Goal: Navigation & Orientation: Understand site structure

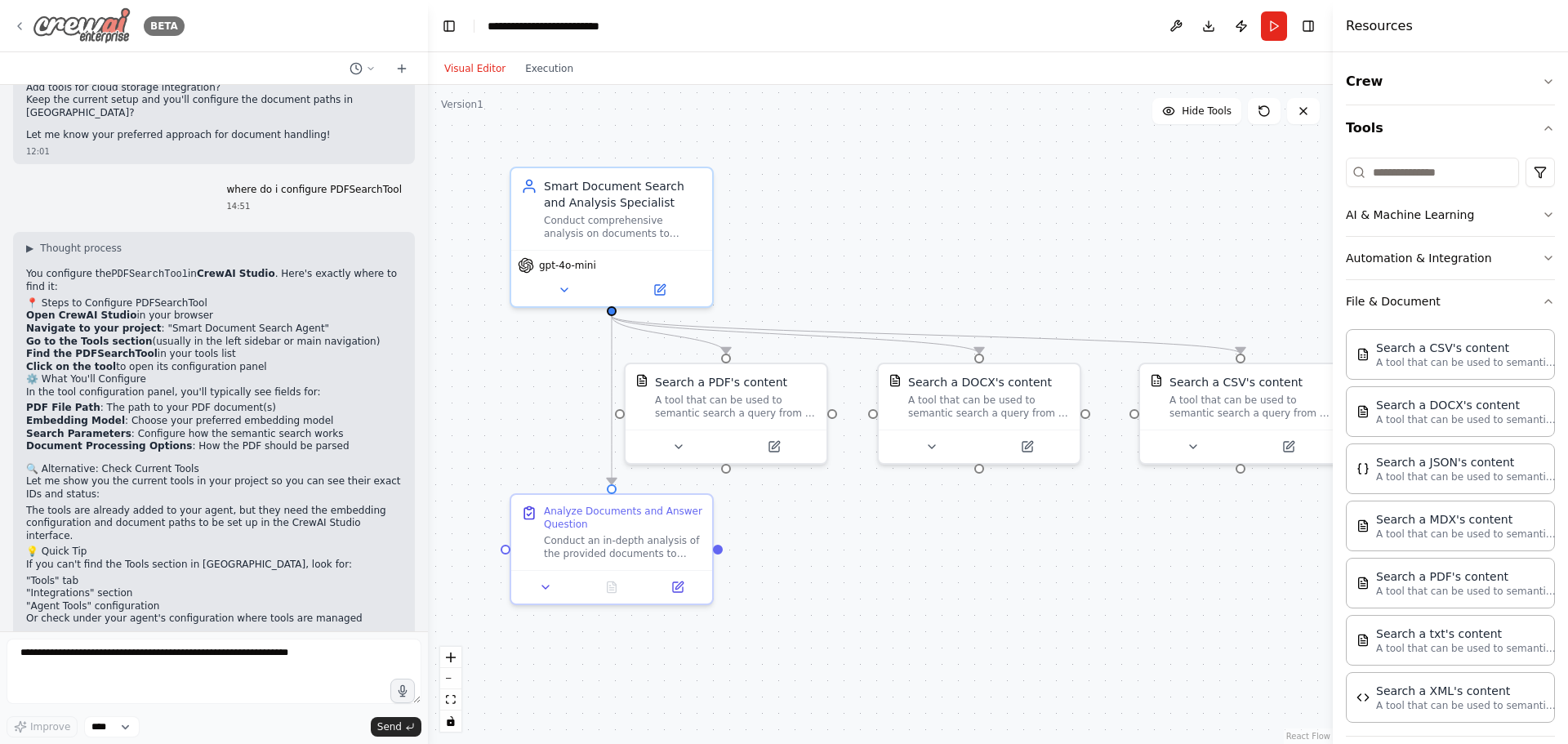
click at [21, 28] on icon at bounding box center [19, 26] width 13 height 13
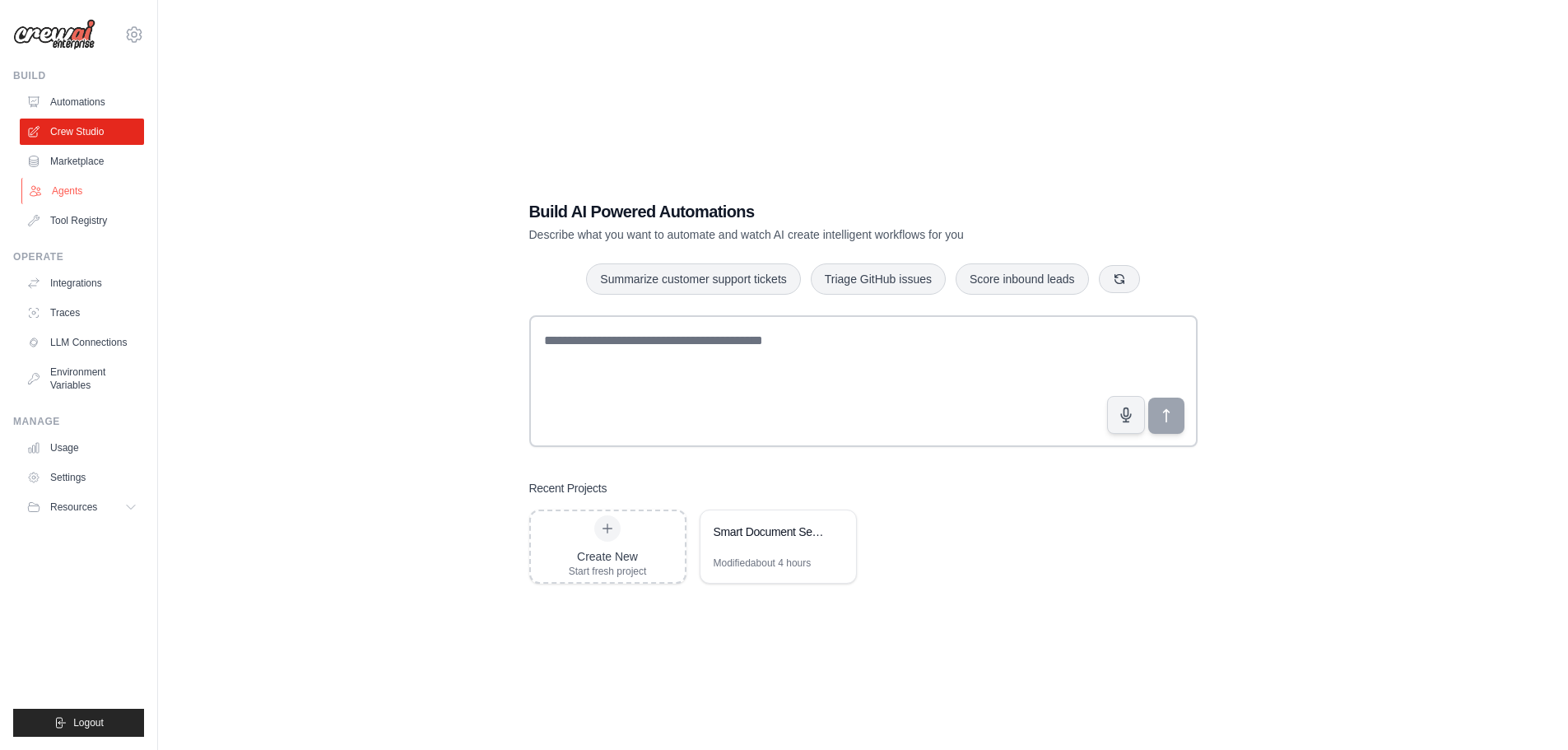
click at [74, 190] on link "Agents" at bounding box center [84, 191] width 125 height 26
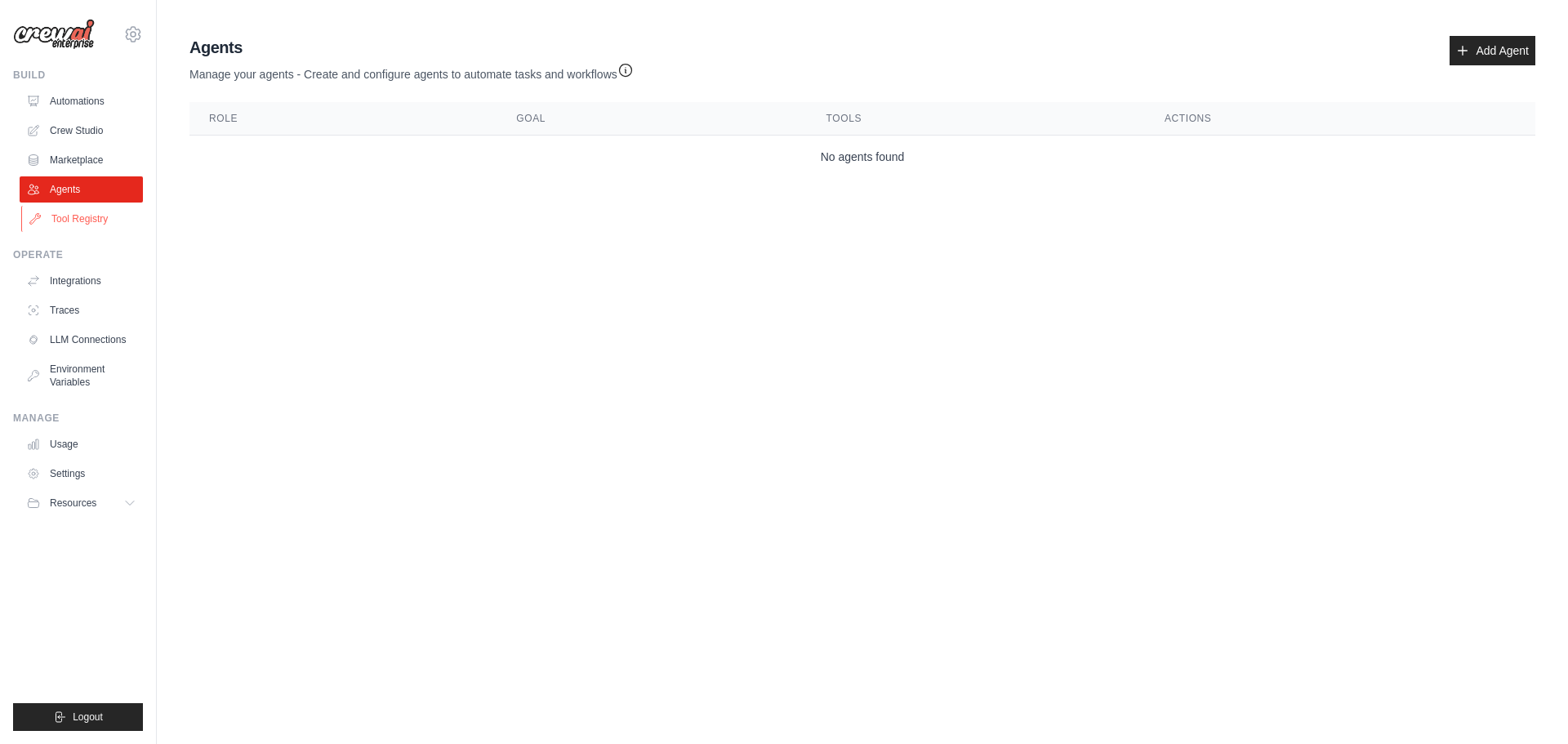
click at [77, 209] on link "Tool Registry" at bounding box center [83, 219] width 124 height 26
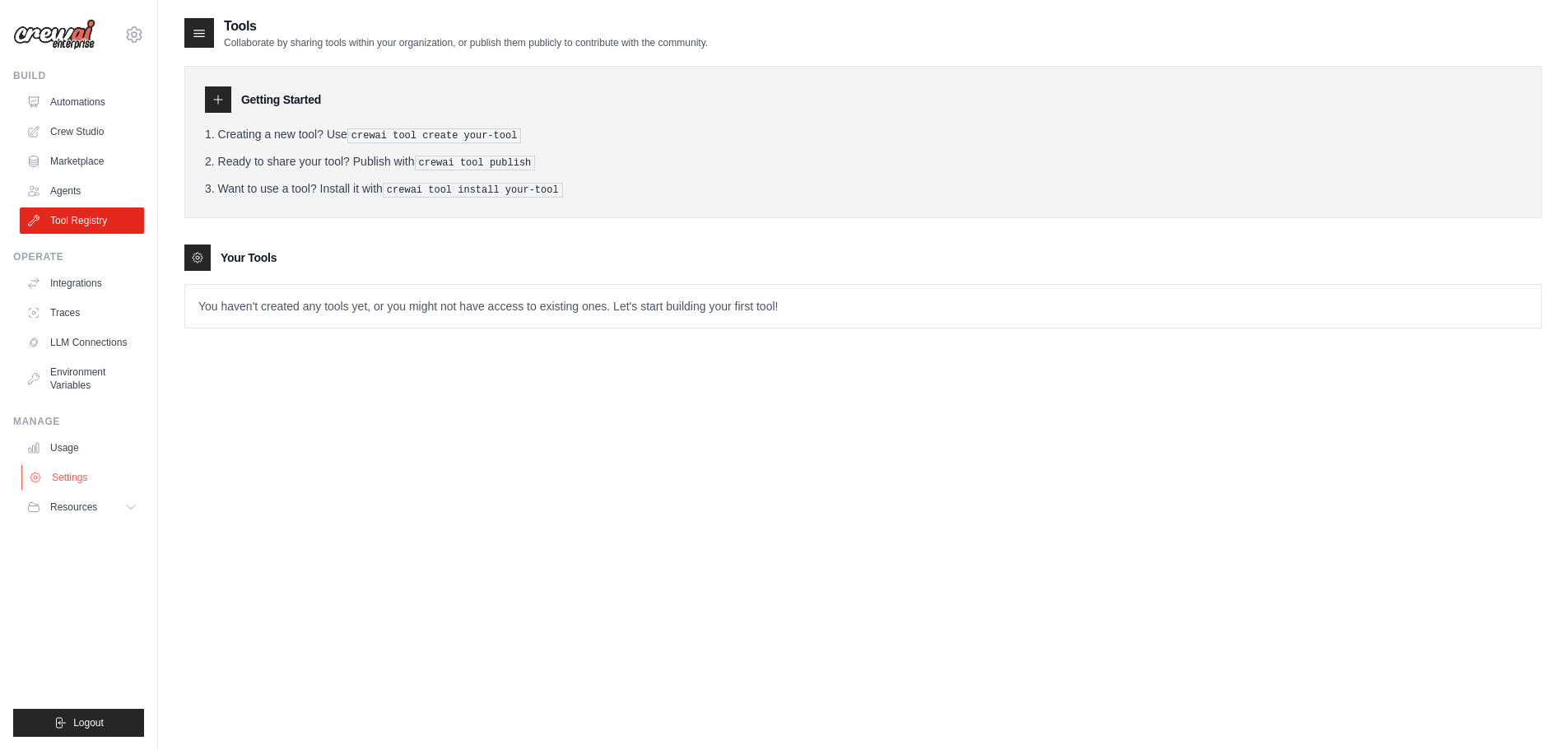
click at [60, 475] on link "Settings" at bounding box center [84, 477] width 125 height 26
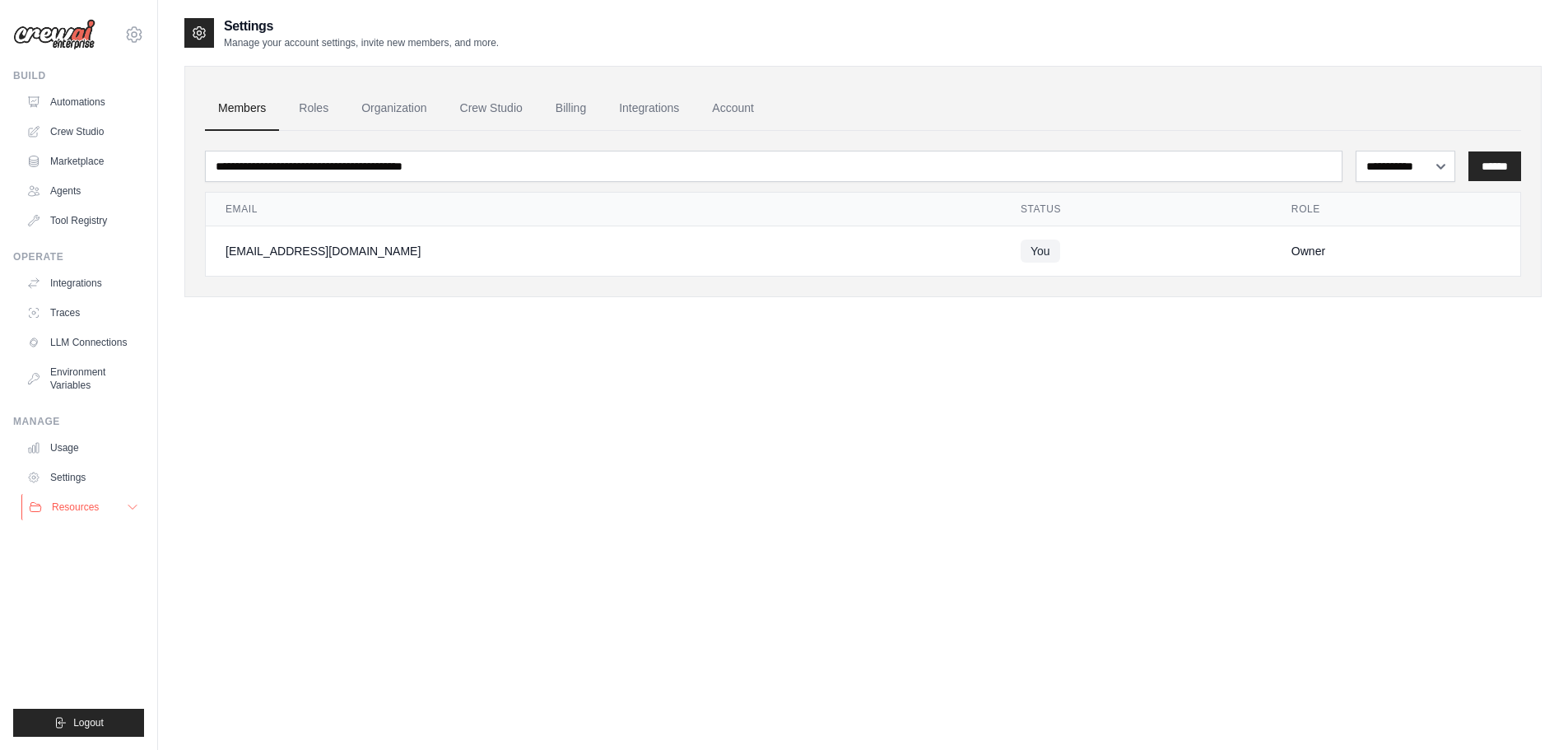
click at [69, 502] on span "Resources" at bounding box center [75, 507] width 47 height 13
click at [76, 533] on span "Documentation" at bounding box center [92, 535] width 67 height 13
